Goal: Check status: Check status

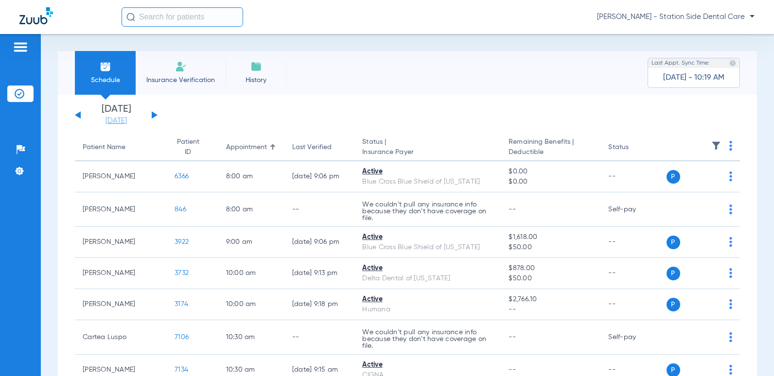
click at [112, 120] on link "[DATE]" at bounding box center [116, 121] width 58 height 10
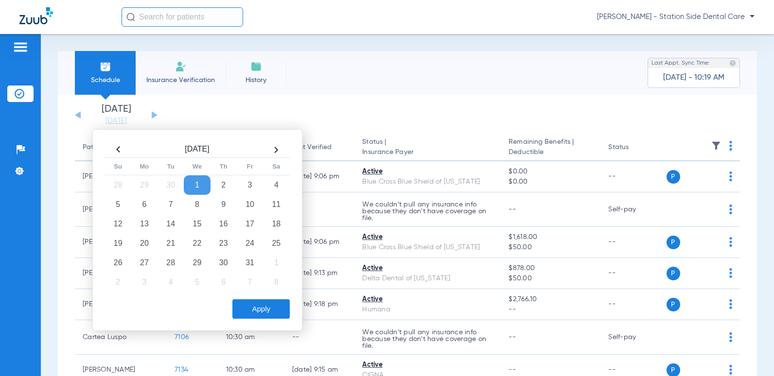
click at [117, 149] on th at bounding box center [118, 150] width 26 height 16
click at [197, 247] on td "24" at bounding box center [197, 243] width 26 height 19
drag, startPoint x: 265, startPoint y: 311, endPoint x: 287, endPoint y: 294, distance: 28.8
click at [266, 311] on button "Apply" at bounding box center [260, 309] width 57 height 19
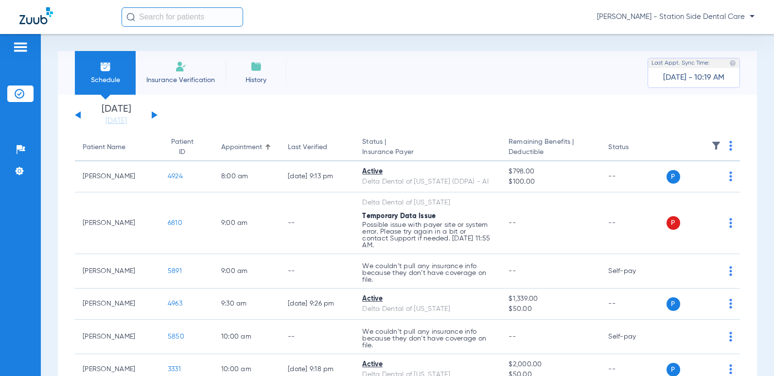
click at [81, 114] on div "[DATE] [DATE] [DATE] [DATE] [DATE] [DATE] [DATE] [DATE] [DATE] [DATE] [DATE] [D…" at bounding box center [116, 115] width 83 height 21
click at [78, 114] on button at bounding box center [78, 114] width 6 height 7
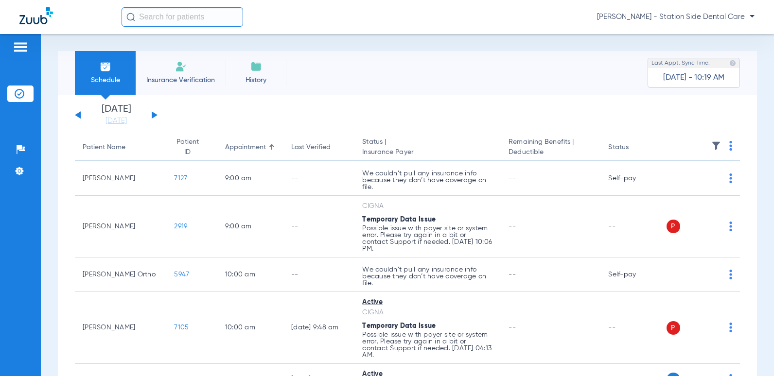
click at [78, 114] on button at bounding box center [78, 114] width 6 height 7
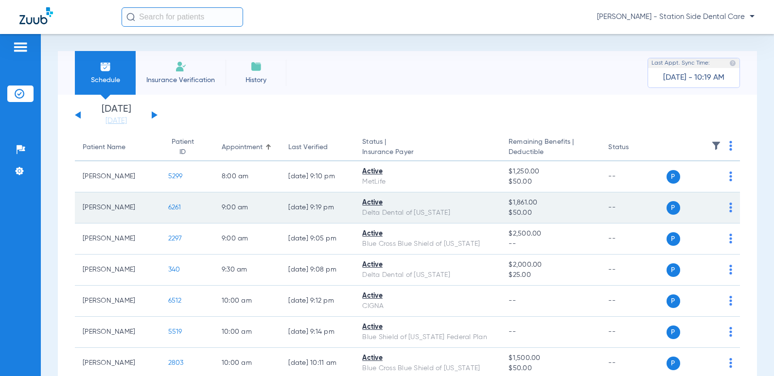
click at [667, 208] on span "P" at bounding box center [674, 208] width 14 height 14
click at [168, 207] on span "6261" at bounding box center [174, 207] width 13 height 7
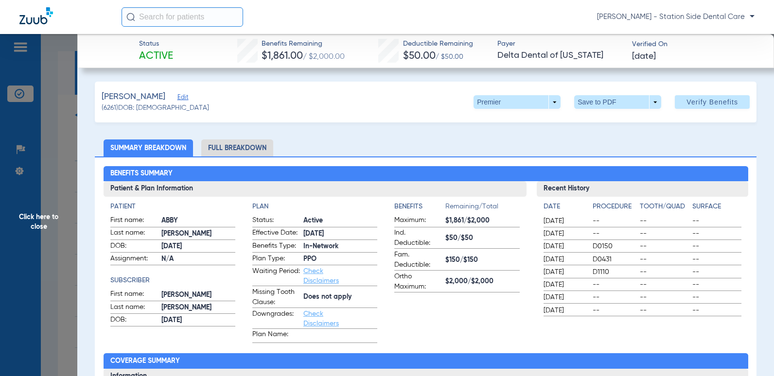
click at [220, 146] on li "Full Breakdown" at bounding box center [237, 148] width 72 height 17
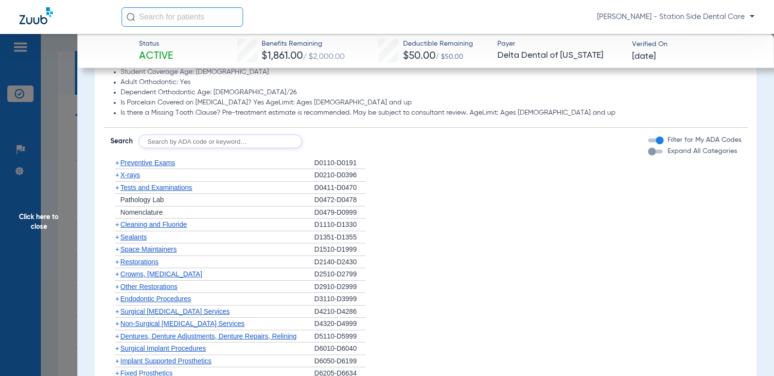
scroll to position [924, 0]
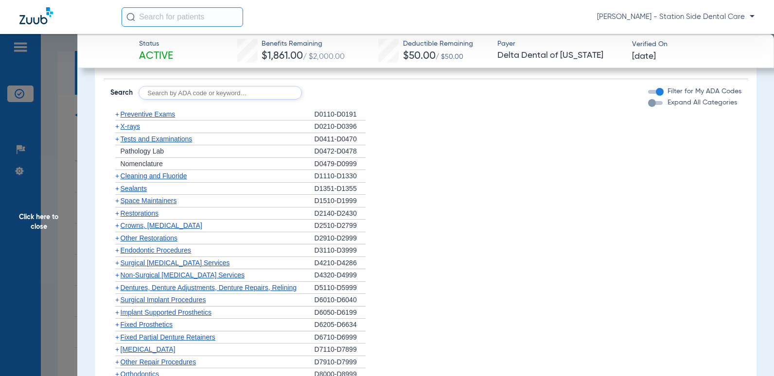
drag, startPoint x: 228, startPoint y: 100, endPoint x: 209, endPoint y: 92, distance: 20.5
click at [228, 100] on input "text" at bounding box center [220, 93] width 163 height 14
type input "9944"
click at [334, 100] on button "Search" at bounding box center [338, 93] width 38 height 14
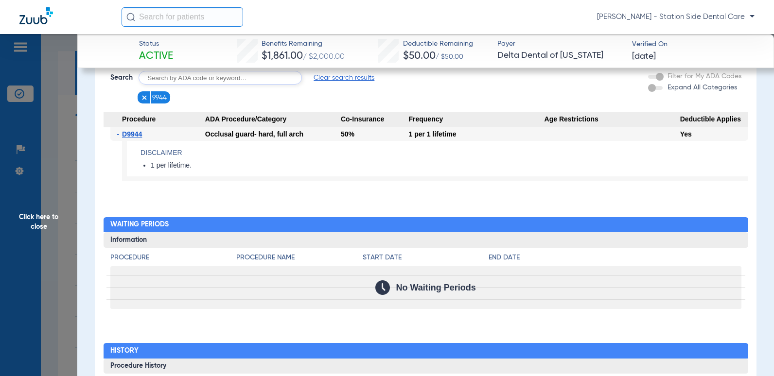
scroll to position [1092, 0]
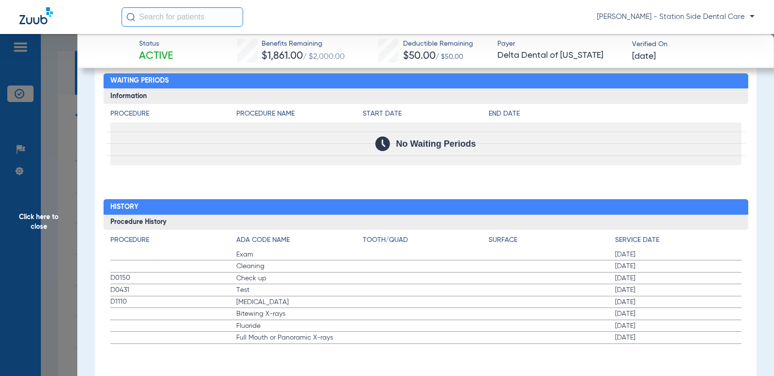
click at [552, 159] on div "No Waiting Periods" at bounding box center [425, 144] width 631 height 43
